Goal: Task Accomplishment & Management: Manage account settings

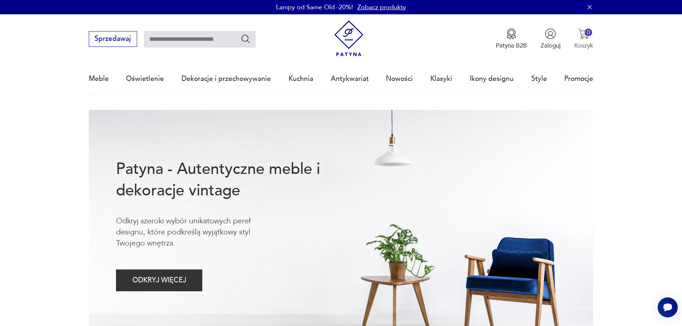
click at [581, 40] on button "0 Koszyk" at bounding box center [583, 38] width 19 height 21
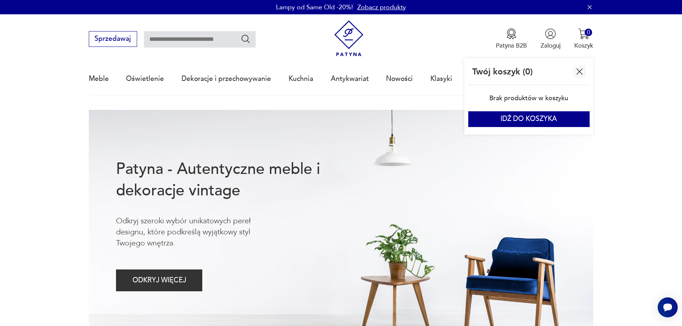
drag, startPoint x: 579, startPoint y: 73, endPoint x: 557, endPoint y: 46, distance: 34.6
click at [578, 73] on img "button" at bounding box center [579, 71] width 11 height 11
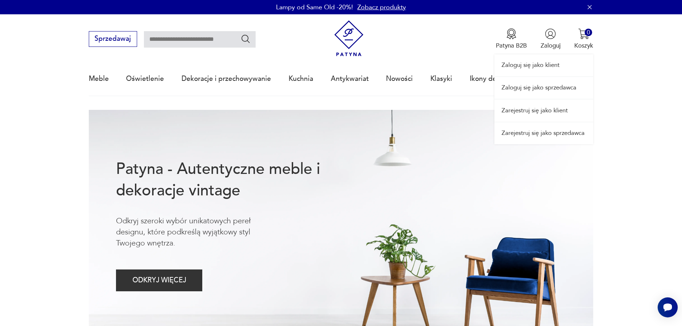
click at [553, 42] on div "Zaloguj się jako klient Zaloguj się jako sprzedawca Zarejestruj się jako klient…" at bounding box center [543, 79] width 99 height 130
click at [551, 64] on link "Zaloguj się jako klient" at bounding box center [543, 65] width 99 height 22
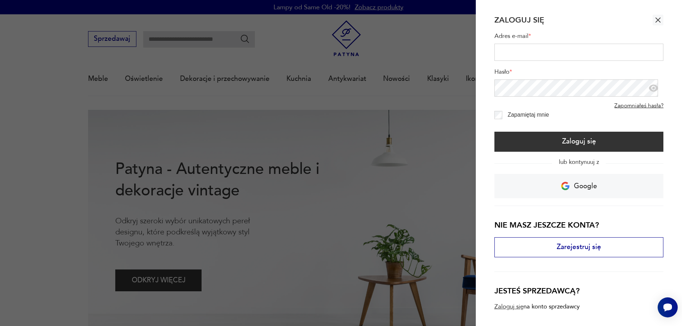
type input "**********"
drag, startPoint x: 494, startPoint y: 127, endPoint x: 494, endPoint y: 123, distance: 4.0
click at [494, 126] on form "**********" at bounding box center [578, 88] width 169 height 126
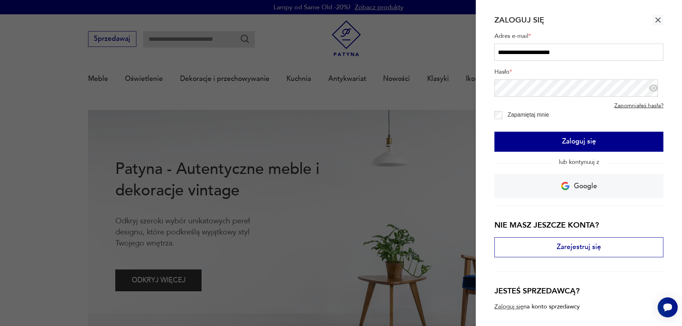
click at [523, 138] on button "Zaloguj się" at bounding box center [578, 142] width 169 height 20
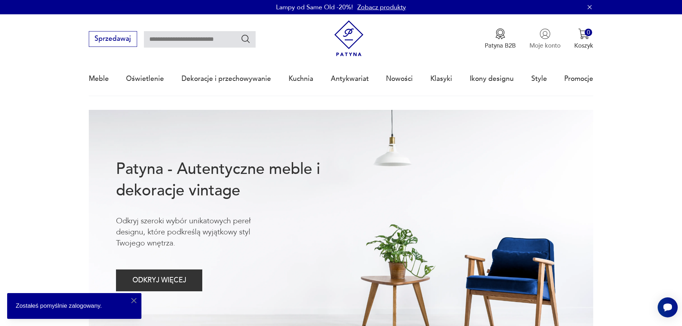
click at [542, 45] on p "Moje konto" at bounding box center [544, 46] width 31 height 8
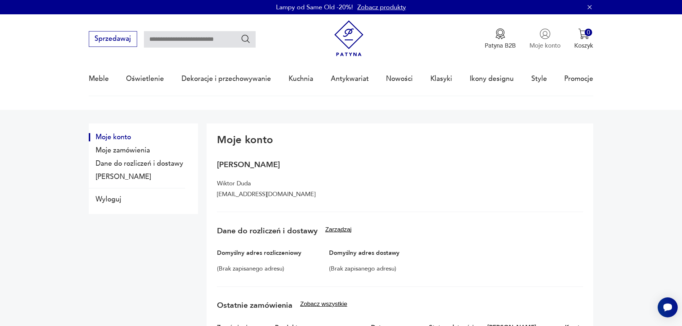
click at [543, 47] on p "Moje konto" at bounding box center [544, 46] width 31 height 8
click at [118, 152] on button "Moje zamówienia" at bounding box center [137, 150] width 96 height 8
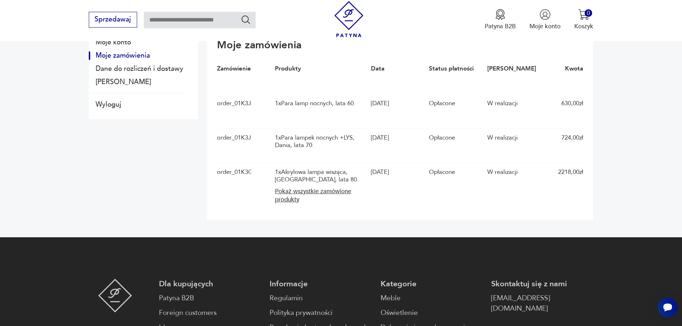
scroll to position [107, 0]
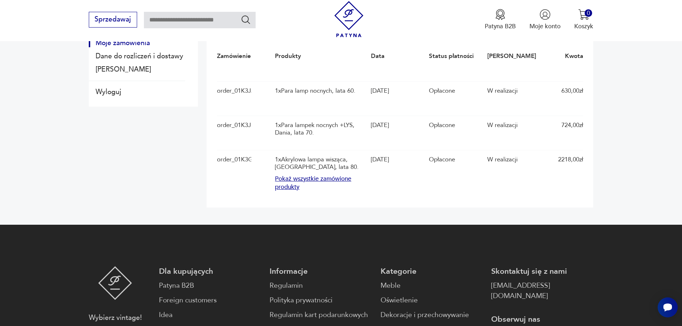
click at [289, 191] on button "Pokaż wszystkie zamówione produkty" at bounding box center [321, 183] width 92 height 16
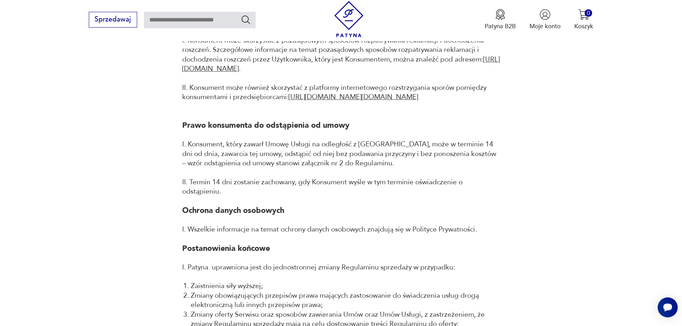
scroll to position [7943, 0]
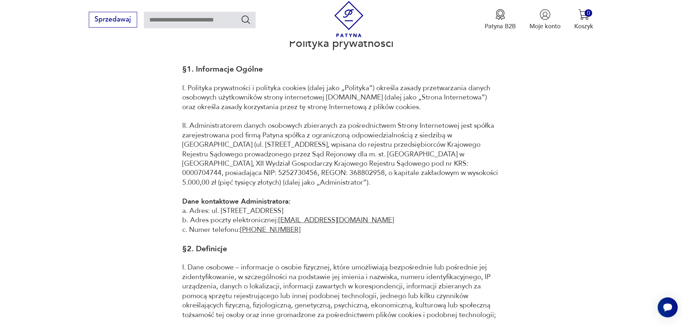
scroll to position [107, 0]
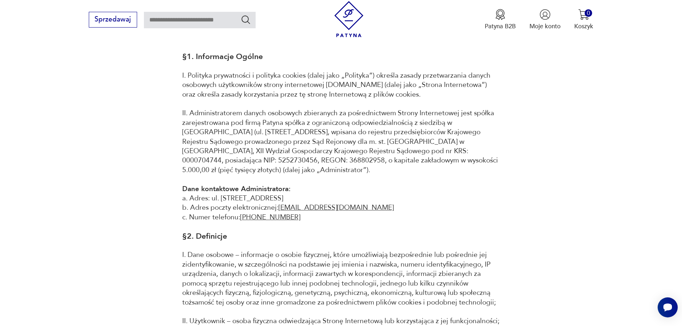
drag, startPoint x: 379, startPoint y: 145, endPoint x: 384, endPoint y: 140, distance: 6.3
click at [384, 140] on p "II. Administratorem danych osobowych zbieranych za pośrednictwem Strony Interne…" at bounding box center [341, 141] width 318 height 66
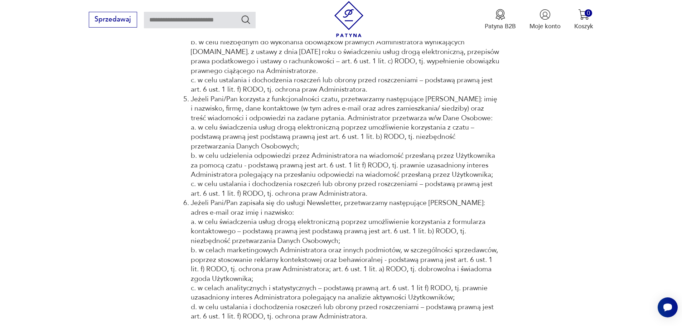
scroll to position [1038, 0]
